Goal: Transaction & Acquisition: Obtain resource

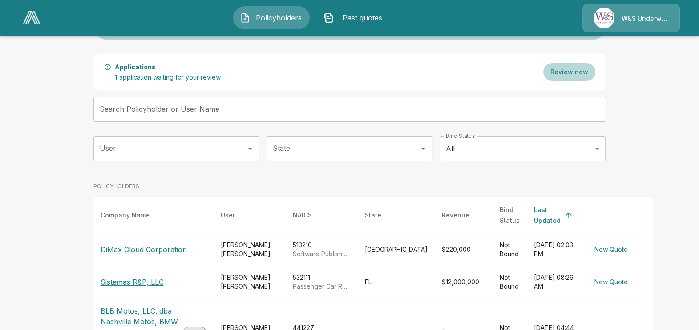
scroll to position [111, 0]
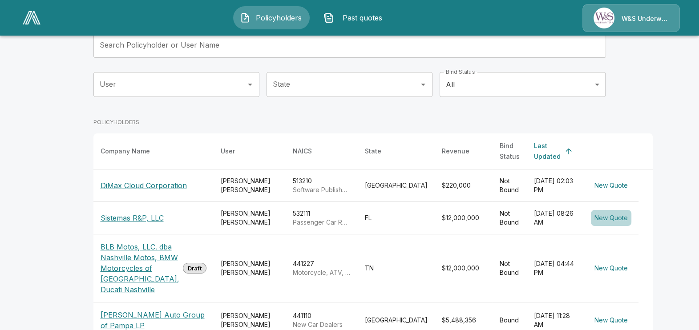
click at [591, 226] on button "New Quote" at bounding box center [611, 218] width 40 height 16
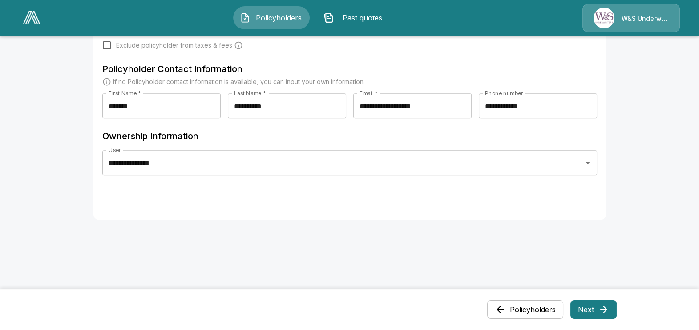
scroll to position [439, 0]
click at [616, 311] on button "Next" at bounding box center [593, 309] width 46 height 19
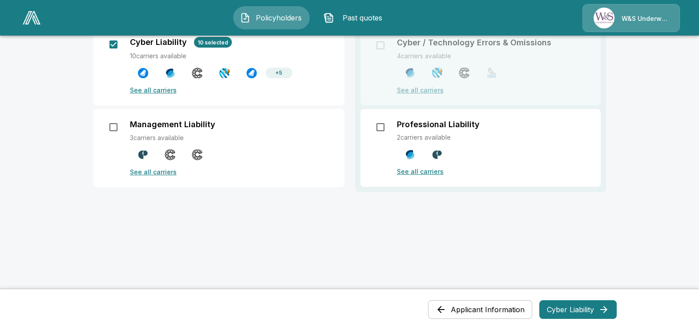
scroll to position [109, 0]
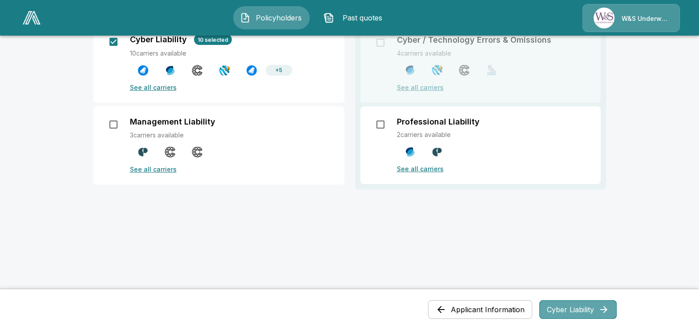
click at [591, 312] on button "Cyber Liability" at bounding box center [577, 309] width 77 height 19
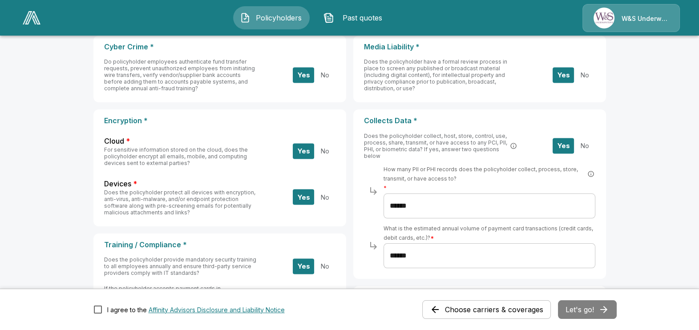
scroll to position [0, 0]
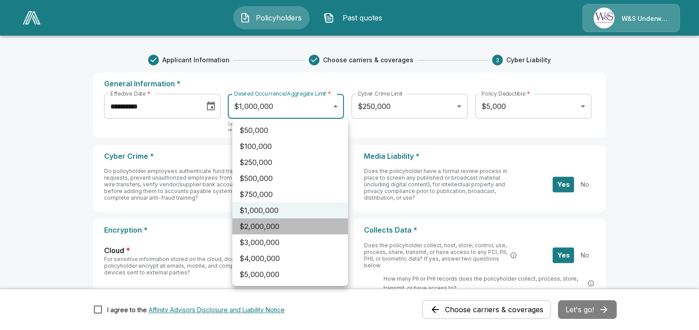
click at [281, 223] on li "$2,000,000" at bounding box center [290, 226] width 116 height 16
type input "*******"
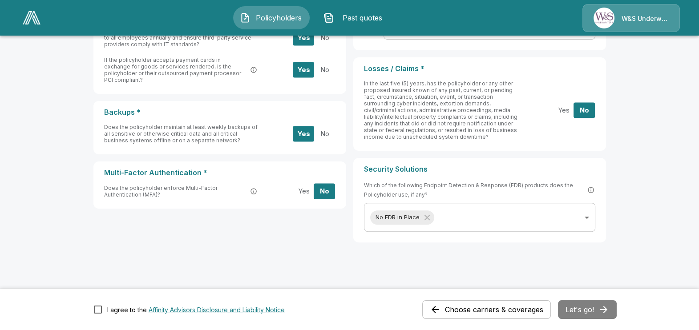
scroll to position [339, 0]
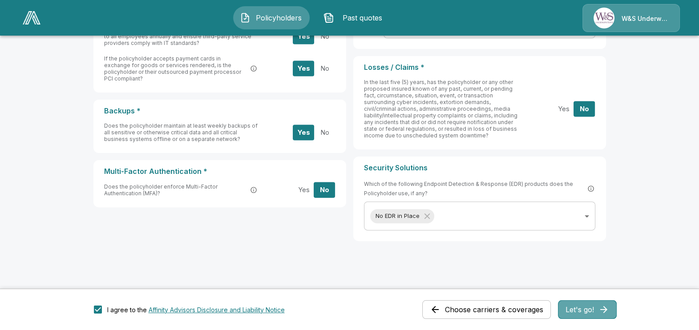
click at [593, 305] on button "Let's go!" at bounding box center [587, 309] width 59 height 19
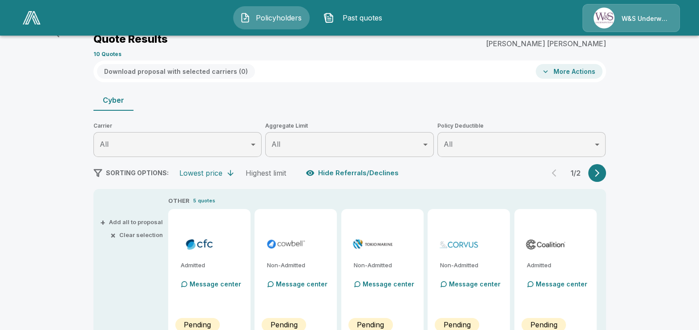
scroll to position [297, 0]
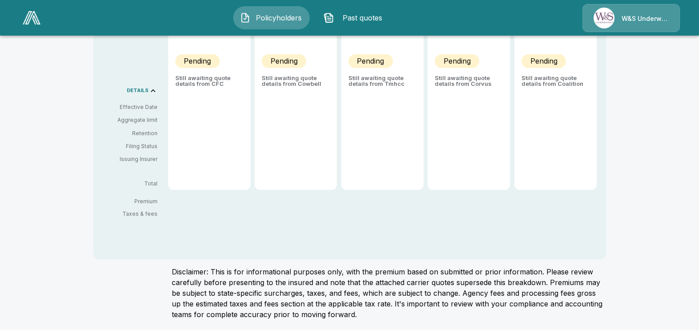
type input "*******"
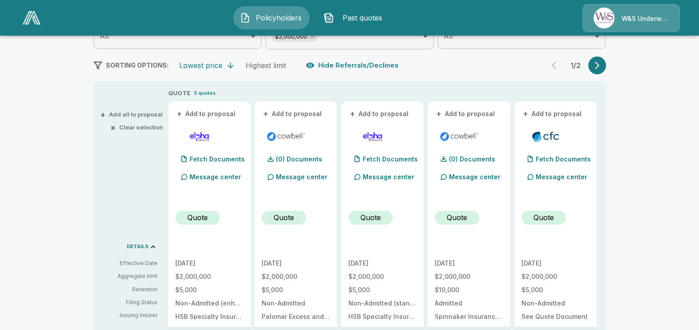
scroll to position [117, 0]
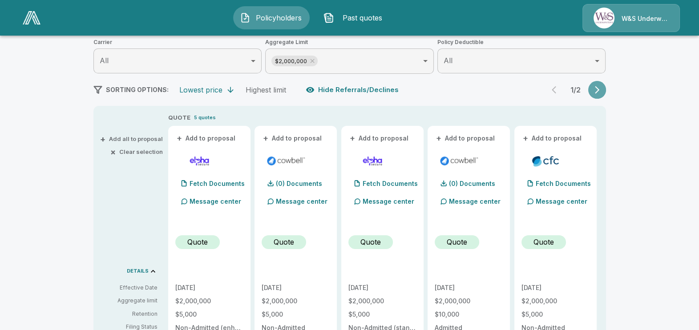
click at [606, 91] on button "button" at bounding box center [597, 90] width 18 height 18
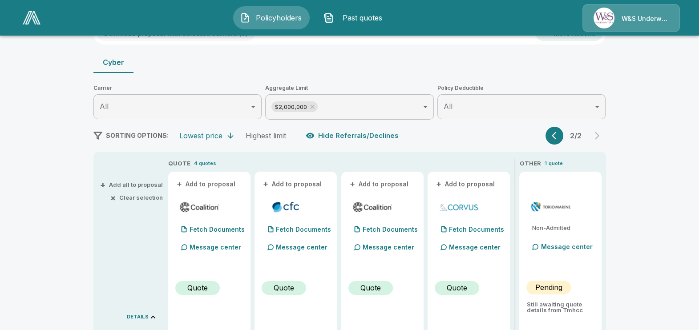
scroll to position [61, 0]
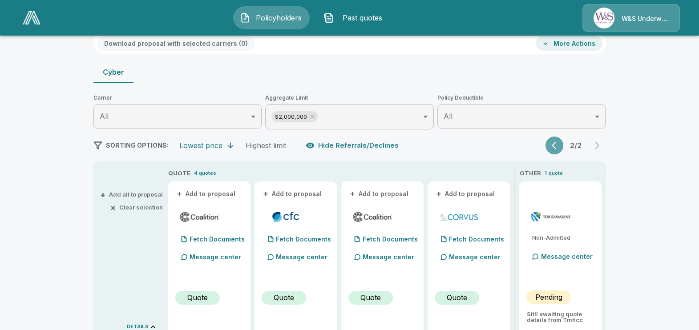
click at [555, 144] on button "button" at bounding box center [554, 146] width 18 height 18
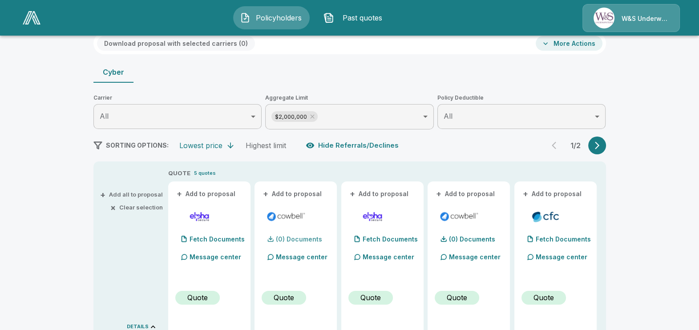
click at [299, 238] on p "(0) Documents" at bounding box center [299, 239] width 46 height 6
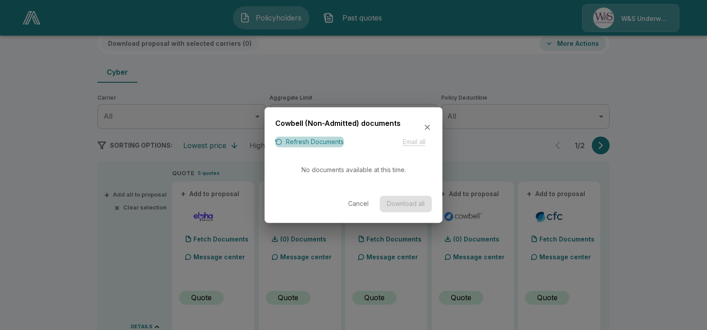
click at [306, 137] on button "Refresh Documents" at bounding box center [309, 142] width 68 height 11
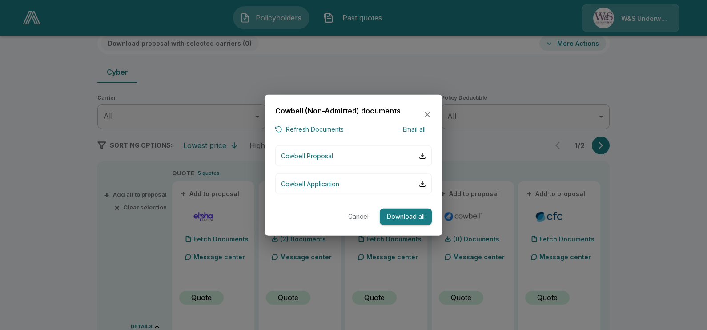
click at [429, 113] on icon "button" at bounding box center [427, 114] width 9 height 9
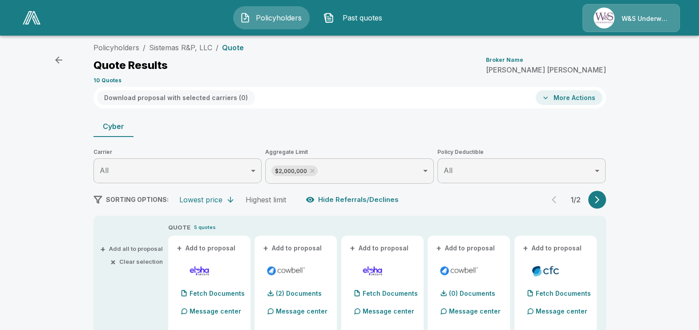
scroll to position [6, 0]
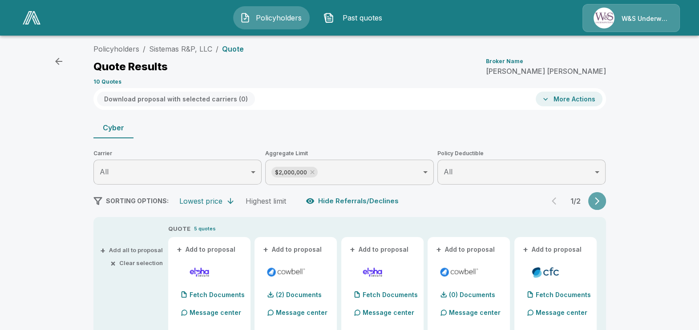
click at [600, 193] on button "button" at bounding box center [597, 201] width 18 height 18
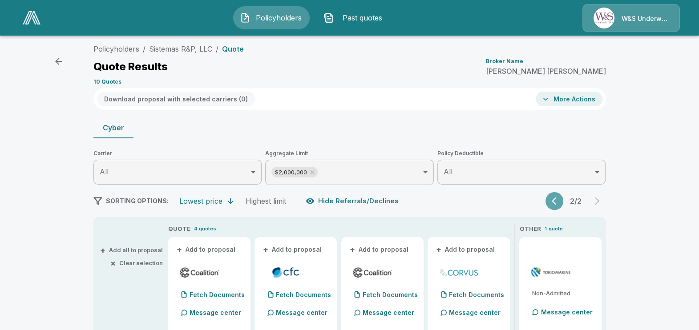
click at [554, 194] on button "button" at bounding box center [554, 201] width 18 height 18
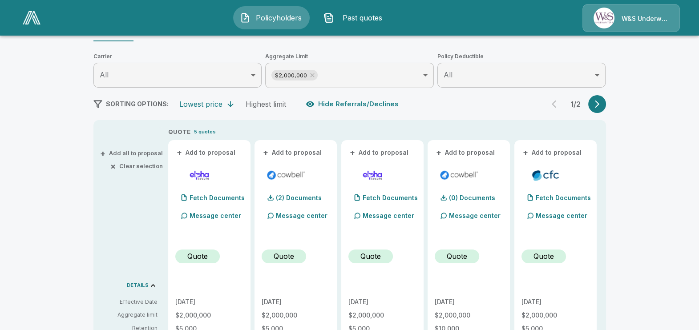
scroll to position [58, 0]
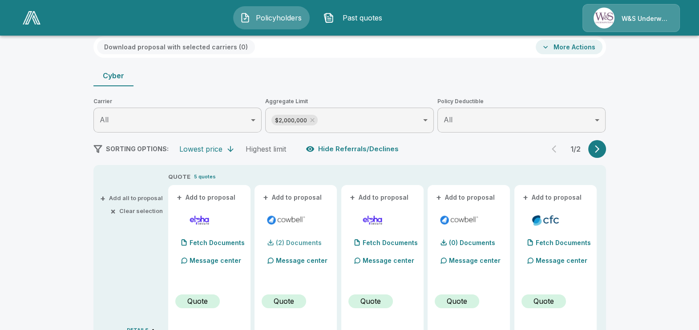
click at [286, 242] on p "(2) Documents" at bounding box center [299, 243] width 46 height 6
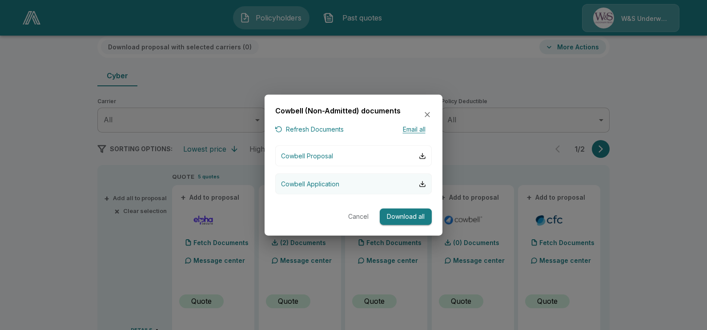
click at [316, 185] on p "Cowbell Application" at bounding box center [310, 183] width 58 height 9
click at [428, 114] on icon "button" at bounding box center [427, 114] width 5 height 5
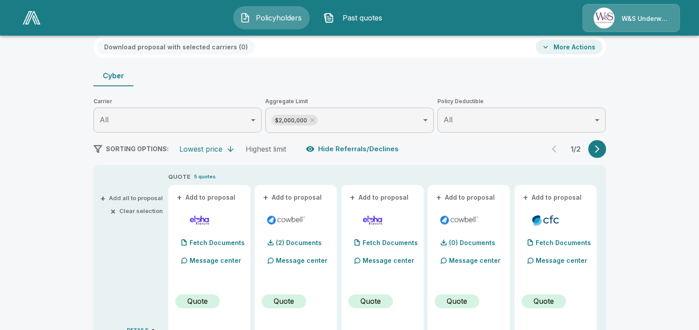
click at [294, 194] on button "+ Add to proposal" at bounding box center [293, 198] width 62 height 10
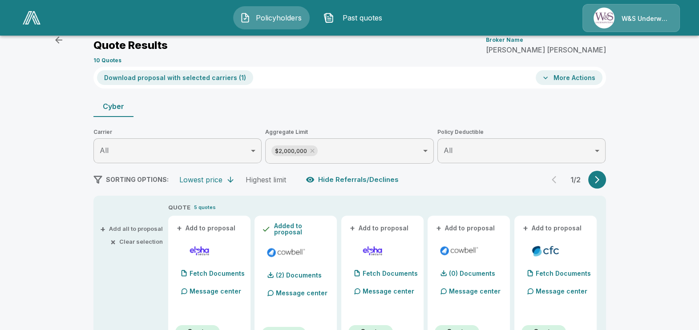
scroll to position [2, 0]
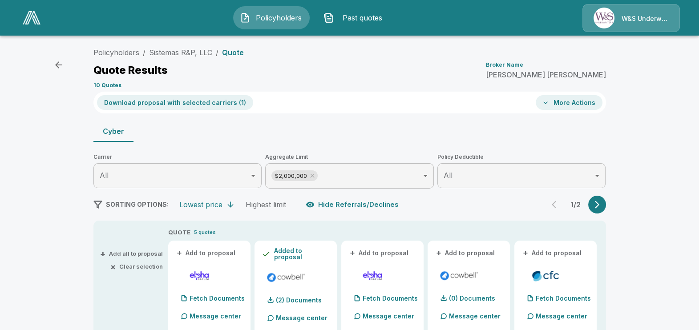
click at [601, 202] on icon "button" at bounding box center [596, 204] width 9 height 9
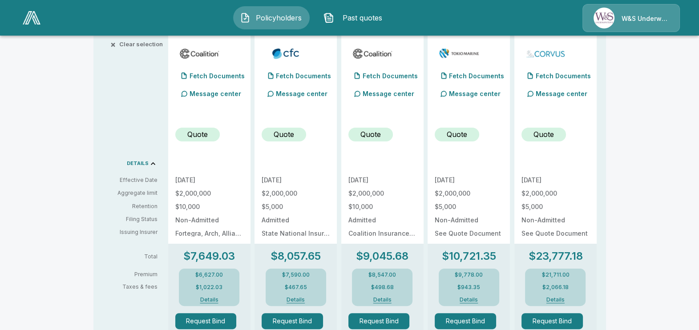
scroll to position [0, 0]
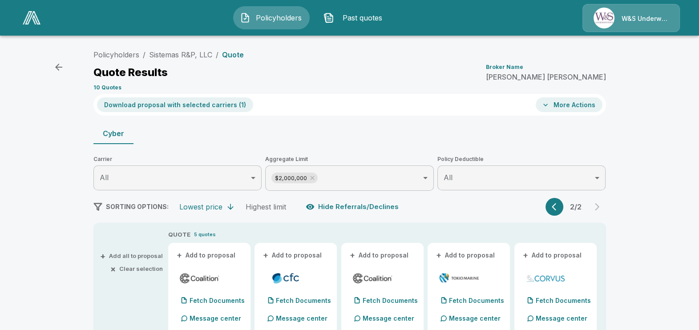
click at [557, 202] on icon "button" at bounding box center [556, 206] width 9 height 9
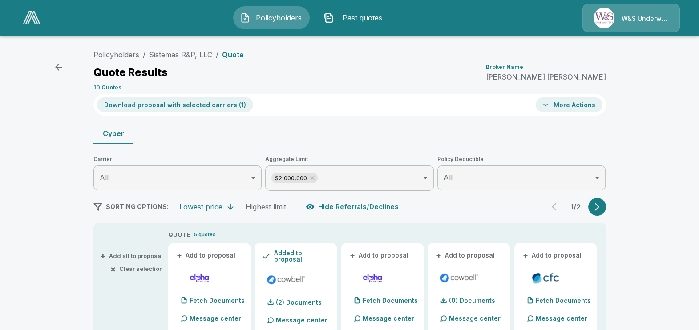
click at [127, 108] on button "Download proposal with selected carriers ( 1 )" at bounding box center [175, 104] width 156 height 15
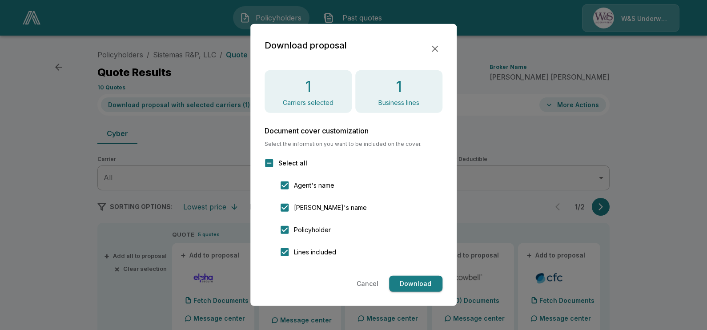
click at [408, 286] on button "Download" at bounding box center [415, 284] width 53 height 16
click at [435, 42] on button "button" at bounding box center [434, 48] width 15 height 15
